Goal: Find specific page/section: Find specific page/section

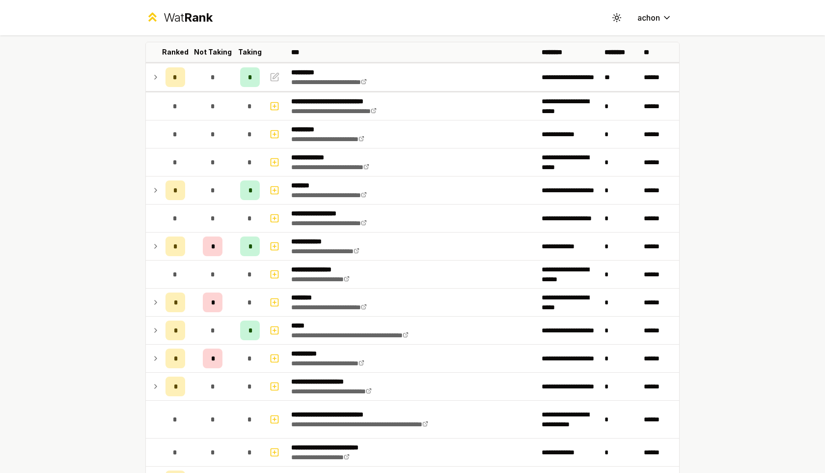
scroll to position [180, 0]
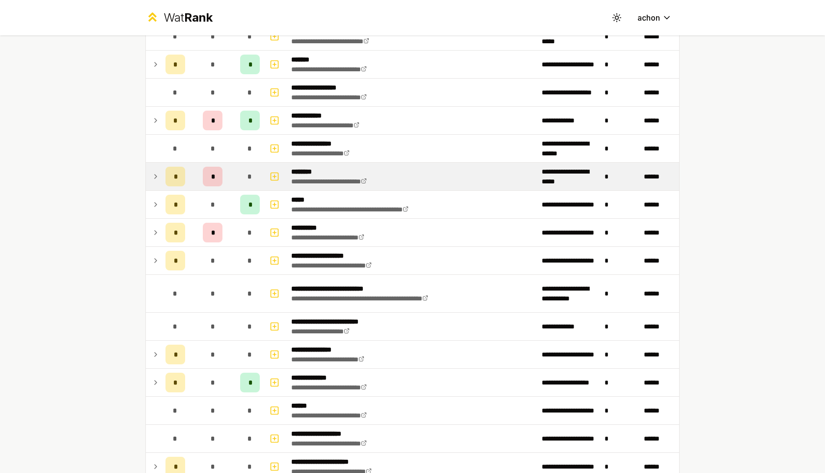
click at [154, 177] on icon at bounding box center [156, 176] width 8 height 12
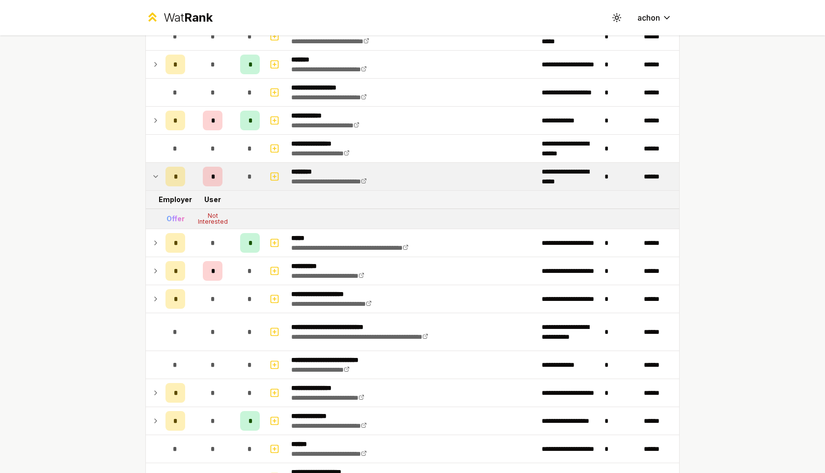
click at [154, 177] on icon at bounding box center [156, 176] width 8 height 12
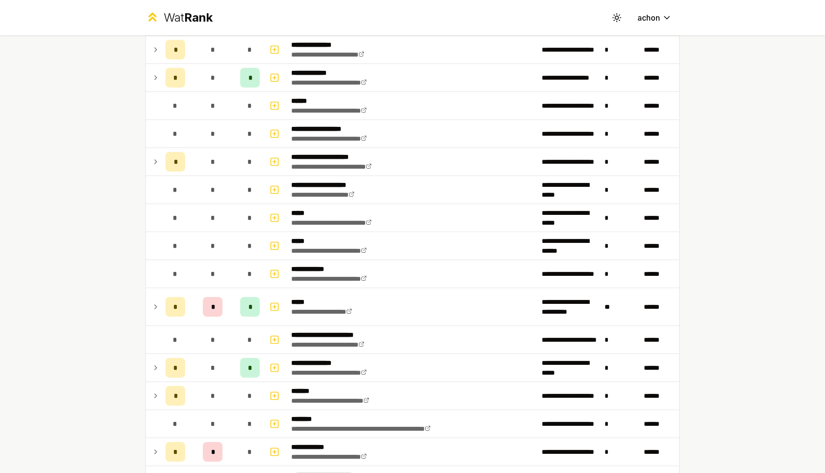
scroll to position [618, 0]
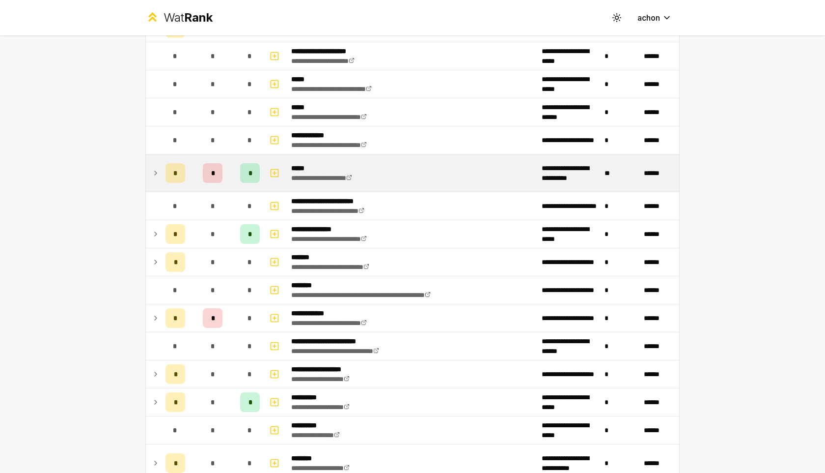
click at [160, 175] on td at bounding box center [154, 172] width 16 height 37
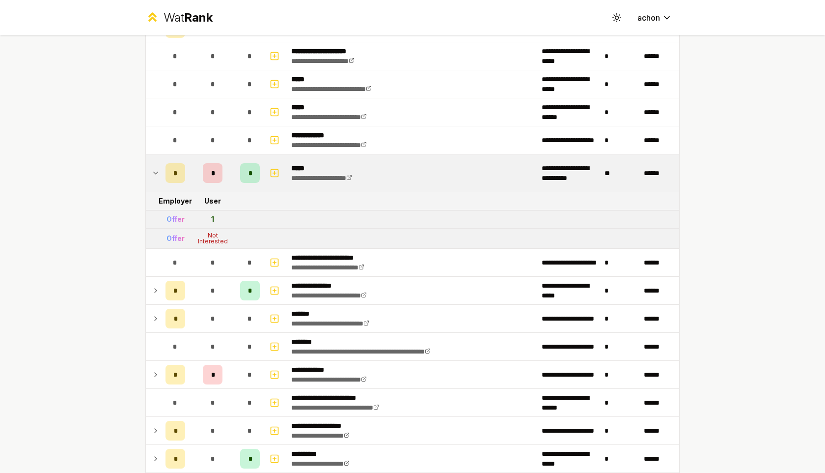
click at [160, 175] on td at bounding box center [154, 172] width 16 height 37
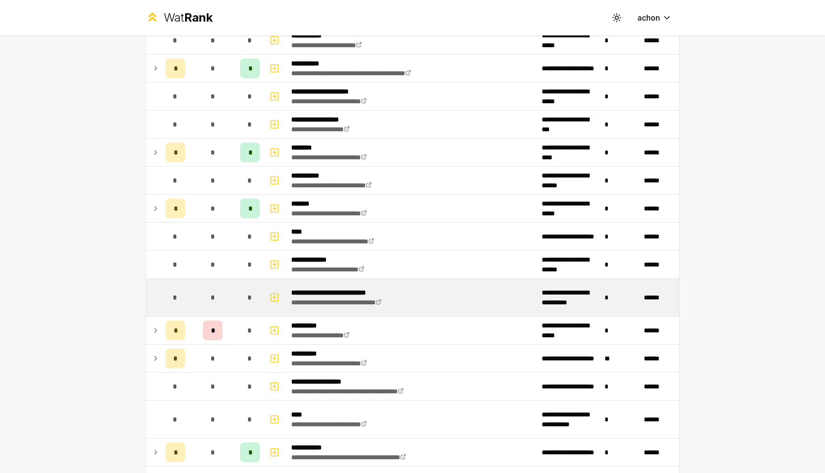
scroll to position [996, 0]
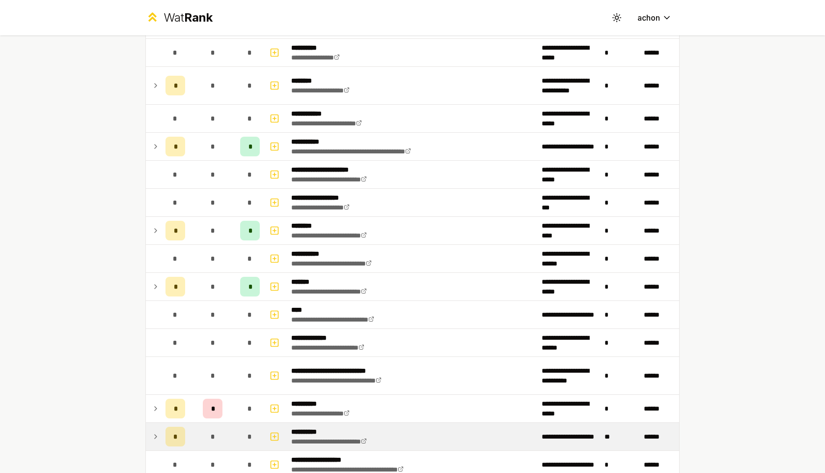
click at [149, 439] on td at bounding box center [154, 436] width 16 height 28
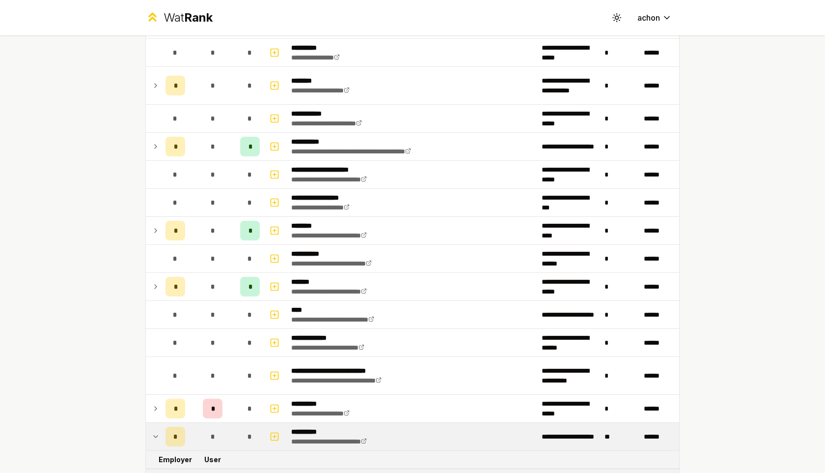
drag, startPoint x: 150, startPoint y: 437, endPoint x: 145, endPoint y: 472, distance: 35.8
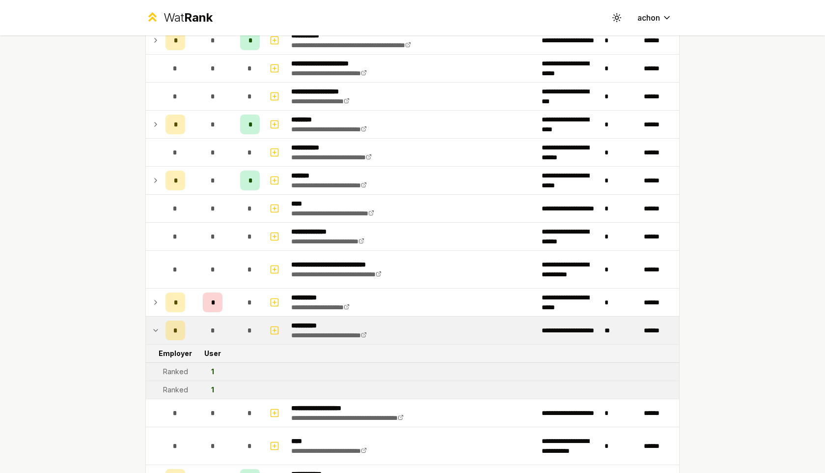
click at [156, 332] on icon at bounding box center [156, 330] width 8 height 12
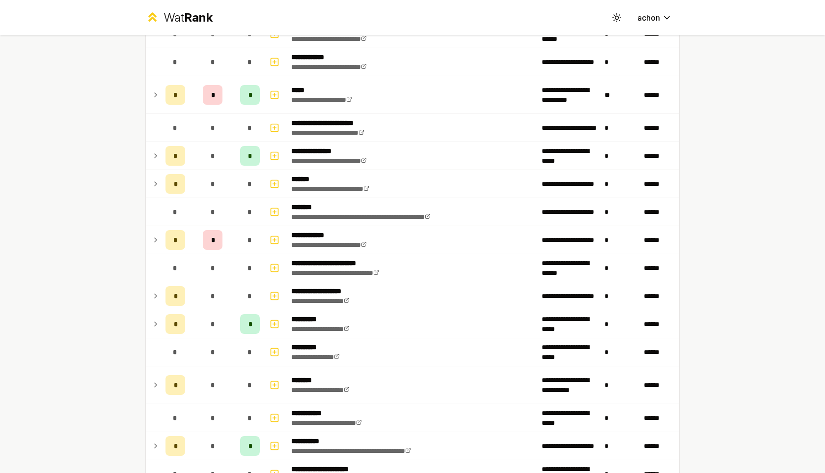
scroll to position [576, 0]
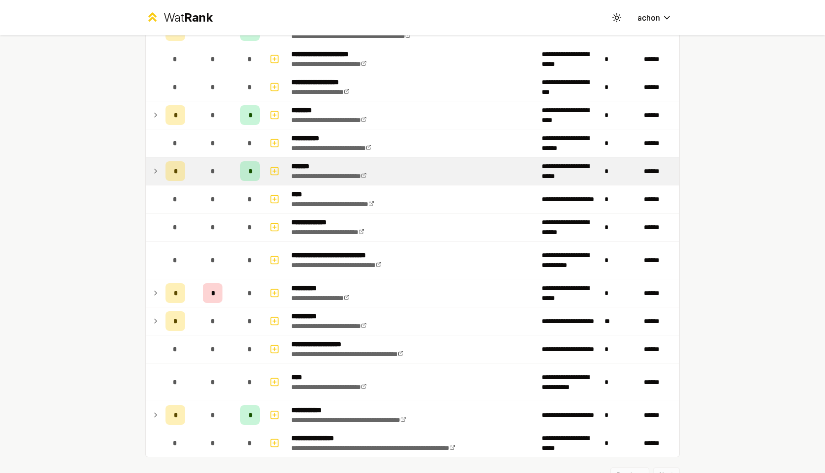
scroll to position [1156, 0]
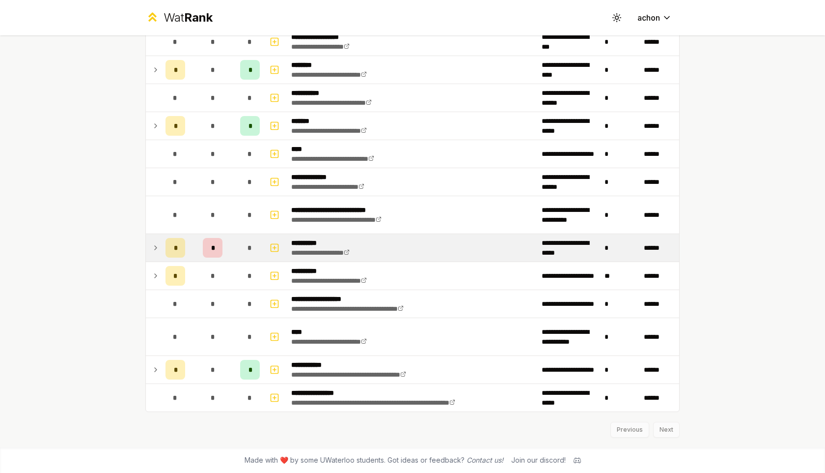
click at [155, 251] on icon at bounding box center [156, 248] width 8 height 12
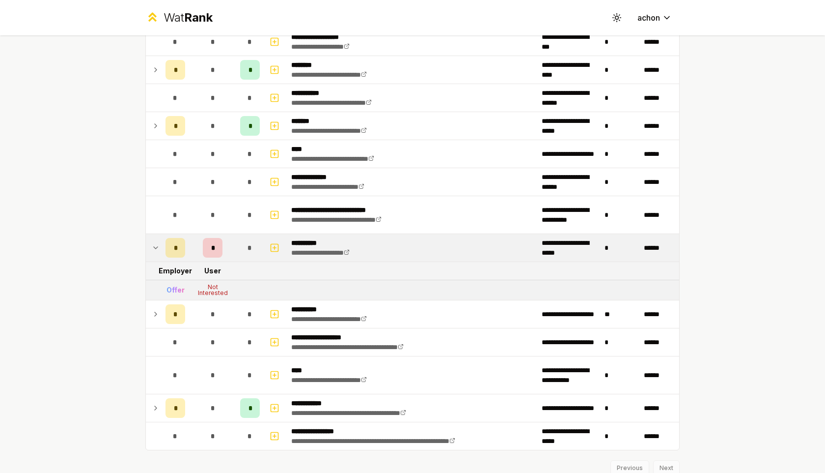
click at [155, 251] on icon at bounding box center [156, 248] width 8 height 12
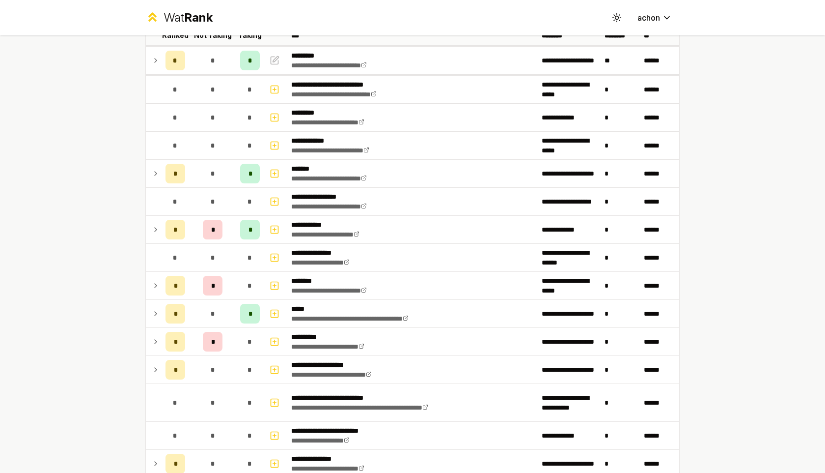
scroll to position [0, 0]
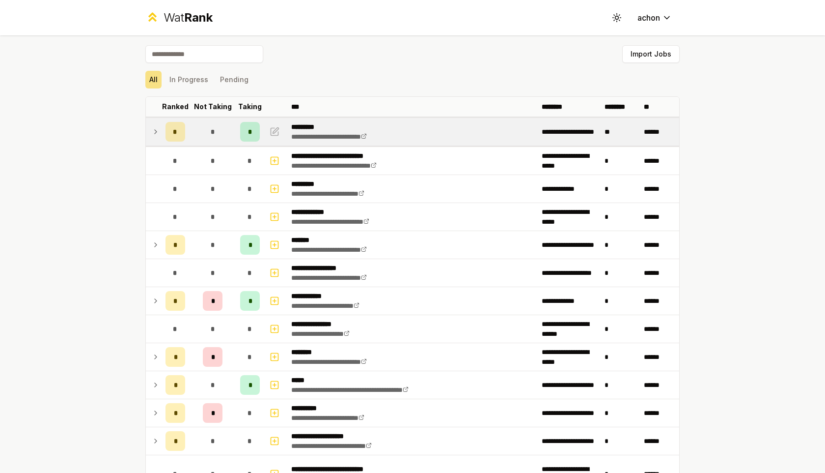
click at [153, 131] on icon at bounding box center [156, 132] width 8 height 12
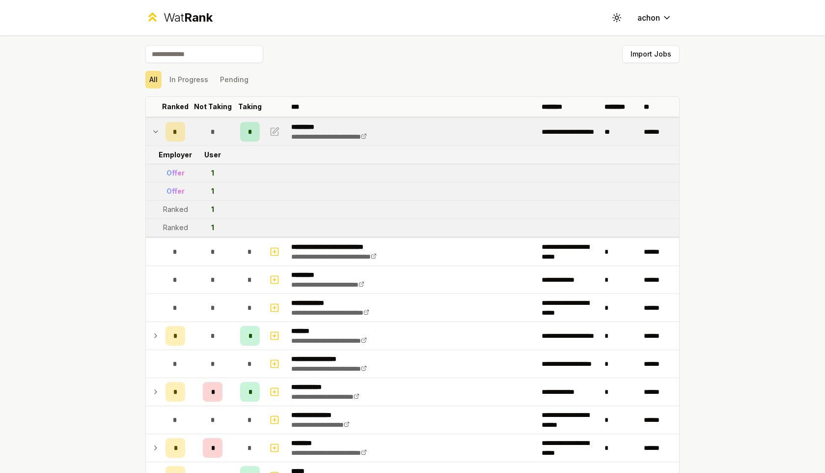
click at [175, 170] on div "Offer" at bounding box center [176, 173] width 18 height 10
click at [174, 169] on div "Offer" at bounding box center [176, 173] width 18 height 10
click at [174, 194] on div "Offer" at bounding box center [176, 191] width 18 height 10
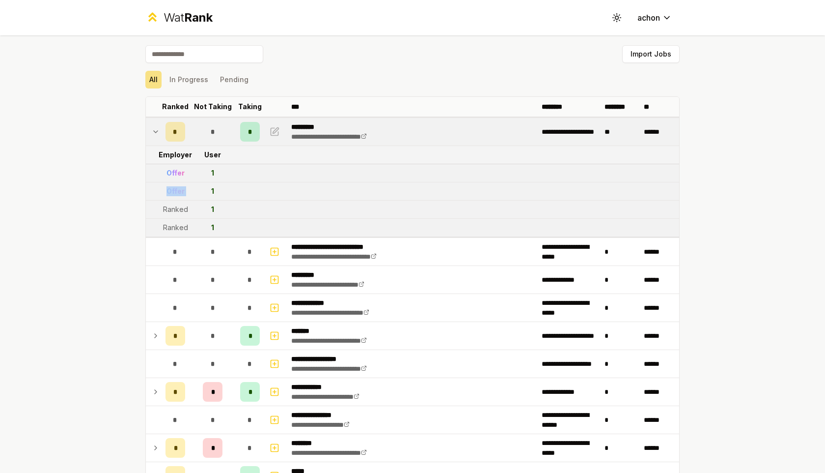
click at [174, 194] on div "Offer" at bounding box center [176, 191] width 18 height 10
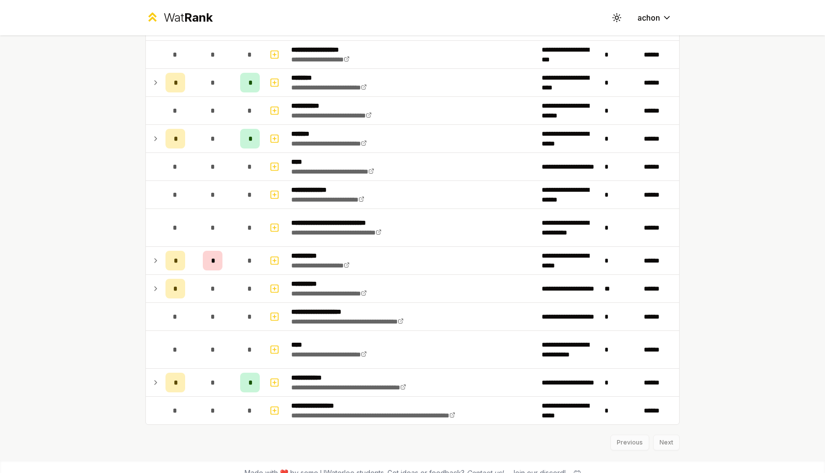
scroll to position [1156, 0]
